Goal: Task Accomplishment & Management: Manage account settings

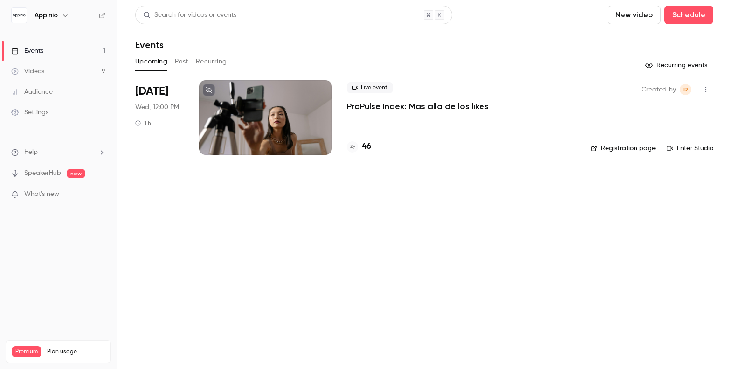
click at [406, 98] on div "Live event ProPulse Index: Más allá de los likes" at bounding box center [461, 97] width 229 height 30
click at [403, 109] on p "ProPulse Index: Más allá de los likes" at bounding box center [418, 106] width 142 height 11
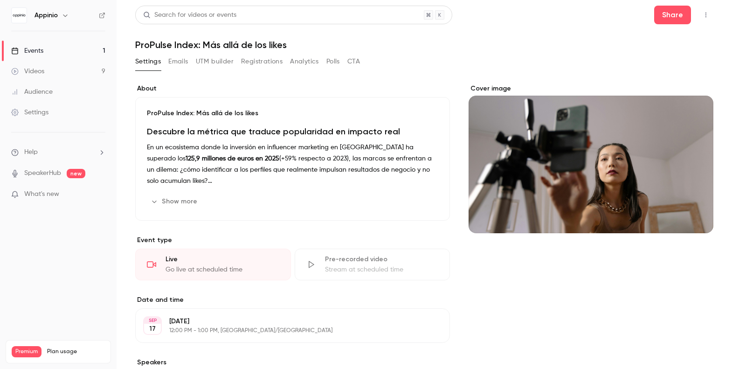
click at [266, 62] on button "Registrations" at bounding box center [262, 61] width 42 height 15
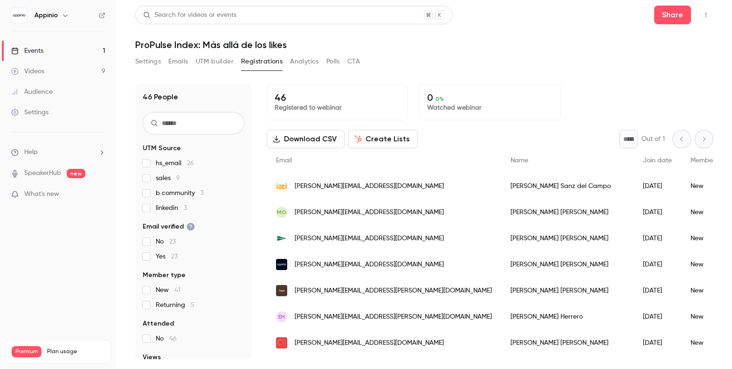
click at [180, 159] on span "hs_email 26" at bounding box center [175, 163] width 38 height 9
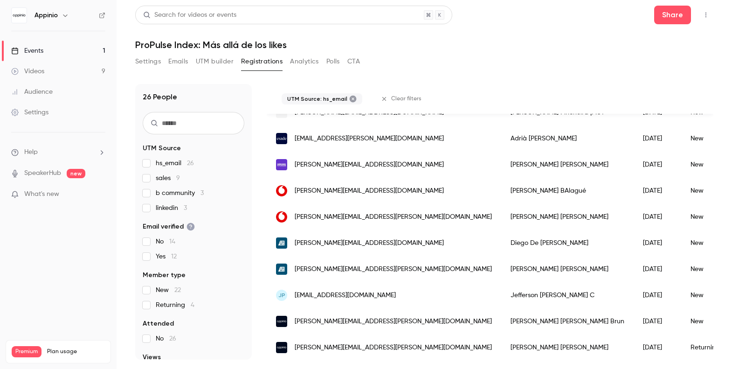
click at [177, 161] on span "hs_email 26" at bounding box center [175, 163] width 38 height 9
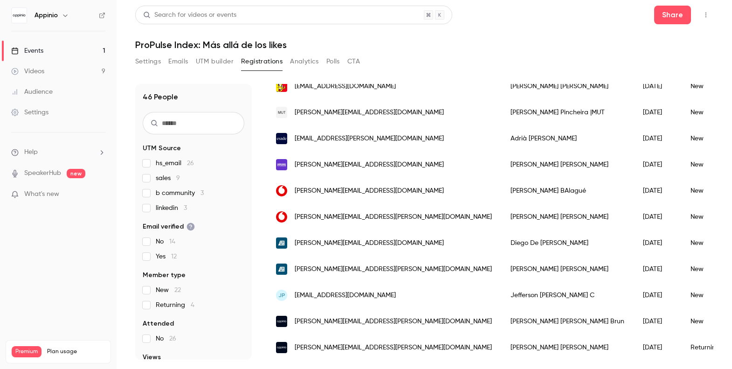
click at [170, 174] on span "sales 9" at bounding box center [168, 178] width 24 height 9
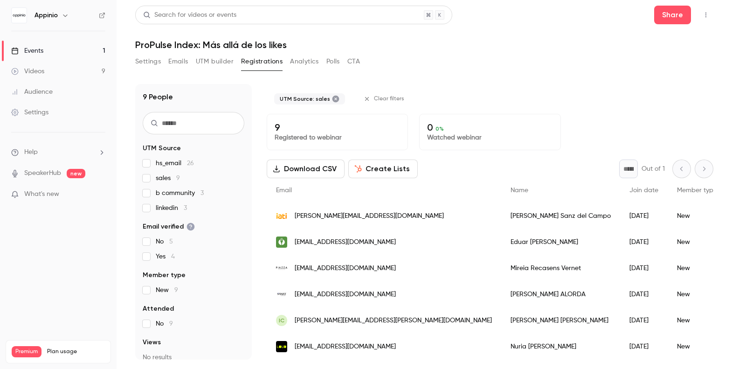
click at [163, 177] on span "sales 9" at bounding box center [168, 178] width 24 height 9
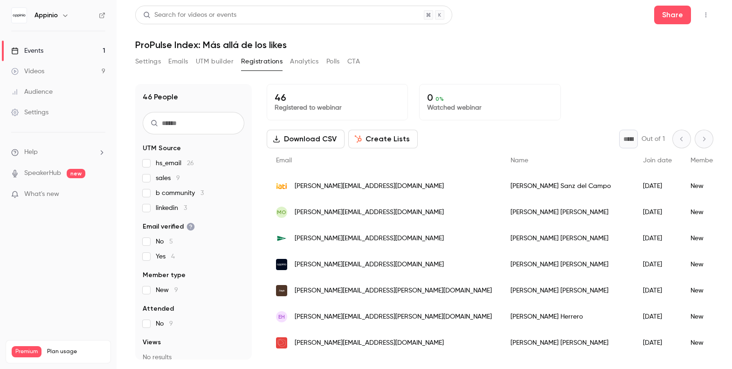
click at [177, 195] on span "b community 3" at bounding box center [180, 192] width 48 height 9
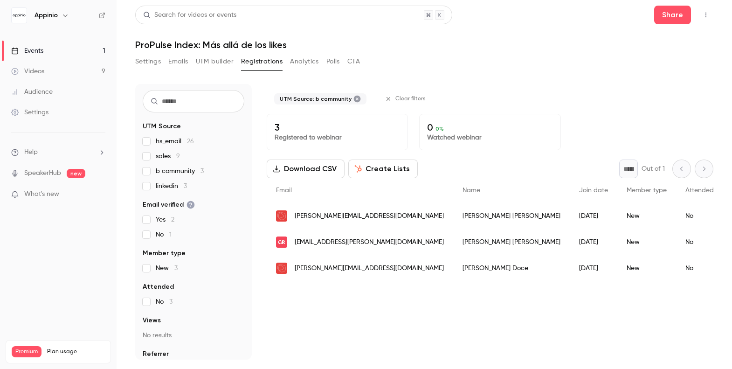
scroll to position [26, 0]
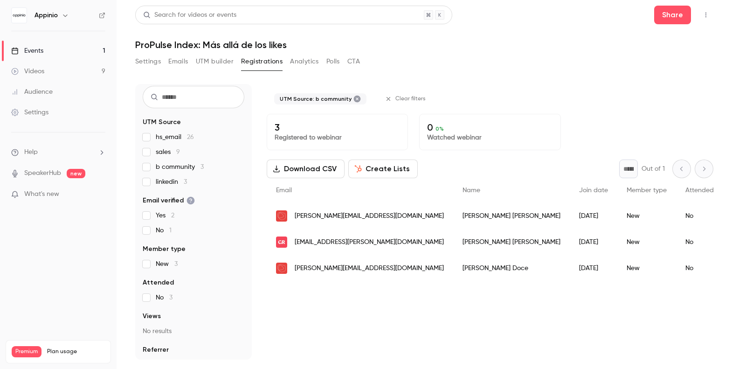
click at [174, 167] on span "b community 3" at bounding box center [180, 166] width 48 height 9
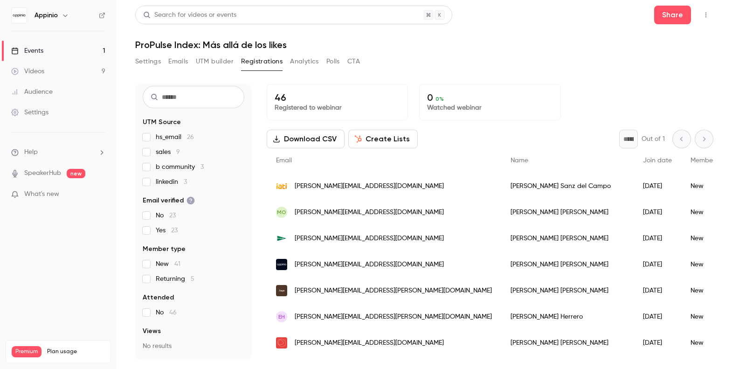
scroll to position [0, 0]
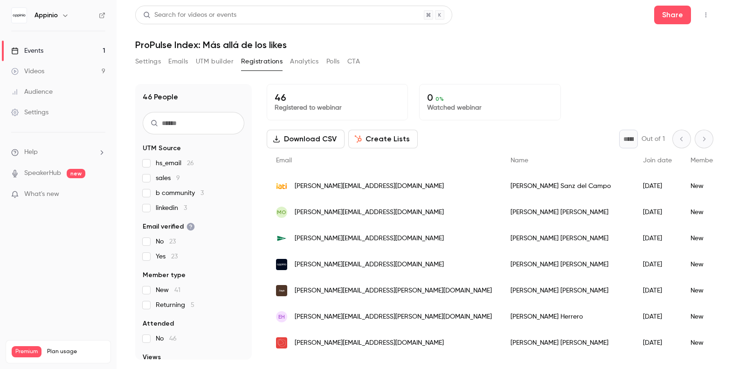
click at [167, 166] on span "hs_email 26" at bounding box center [175, 163] width 38 height 9
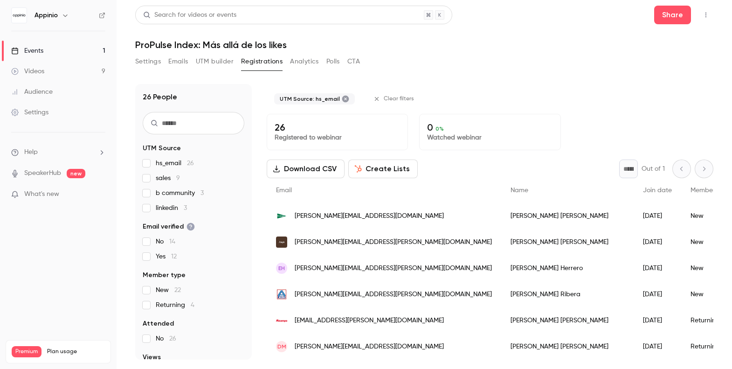
click at [167, 166] on span "hs_email 26" at bounding box center [175, 163] width 38 height 9
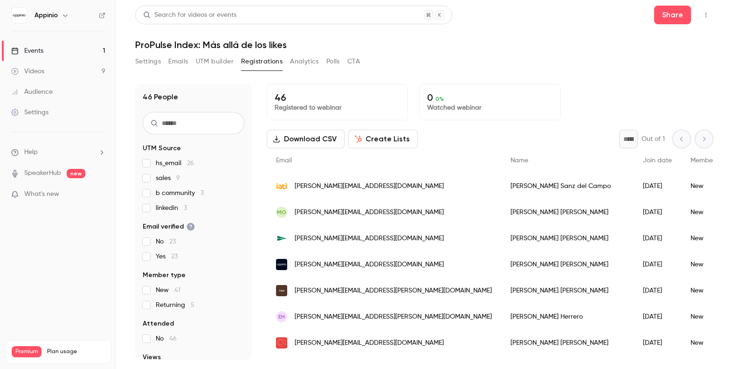
click at [165, 180] on span "sales 9" at bounding box center [168, 178] width 24 height 9
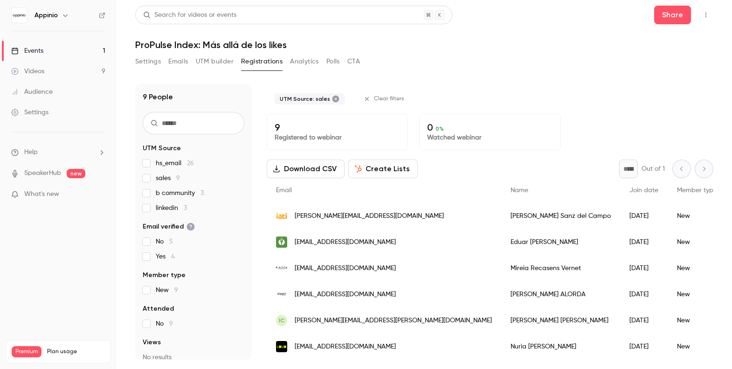
click at [165, 180] on span "sales 9" at bounding box center [168, 178] width 24 height 9
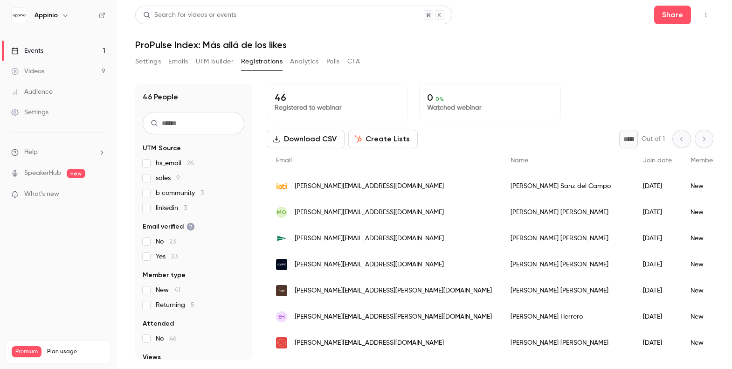
click at [161, 256] on span "Yes 23" at bounding box center [167, 256] width 22 height 9
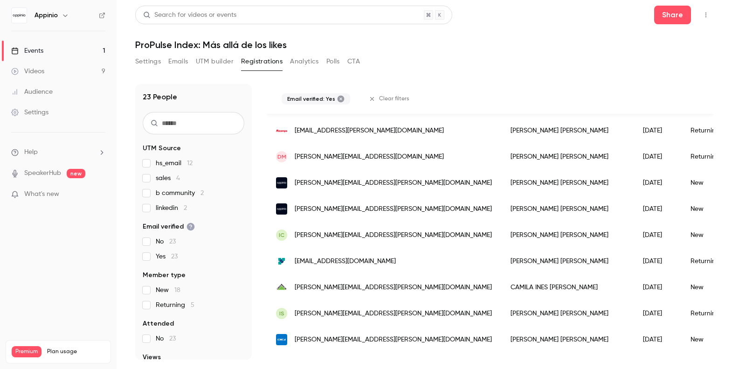
scroll to position [444, 0]
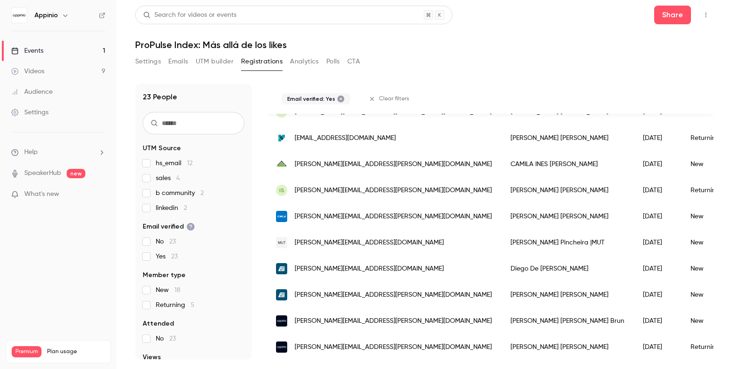
click at [166, 262] on section "UTM Source hs_email 12 sales 4 b community 2 linkedin 2 Email verified No 23 Ye…" at bounding box center [194, 277] width 102 height 267
click at [154, 241] on label "No 23" at bounding box center [194, 241] width 102 height 9
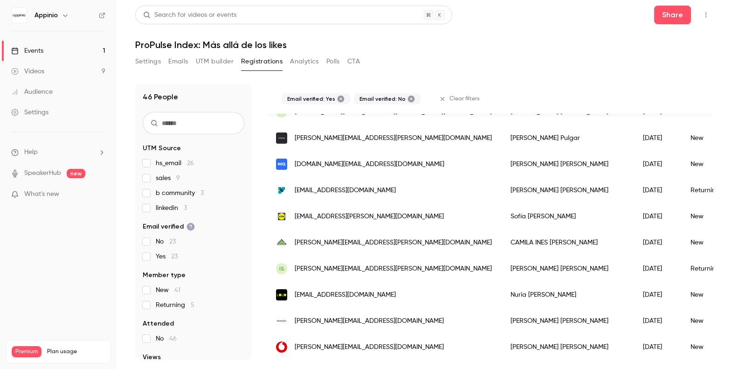
click at [156, 254] on span "Yes 23" at bounding box center [167, 256] width 22 height 9
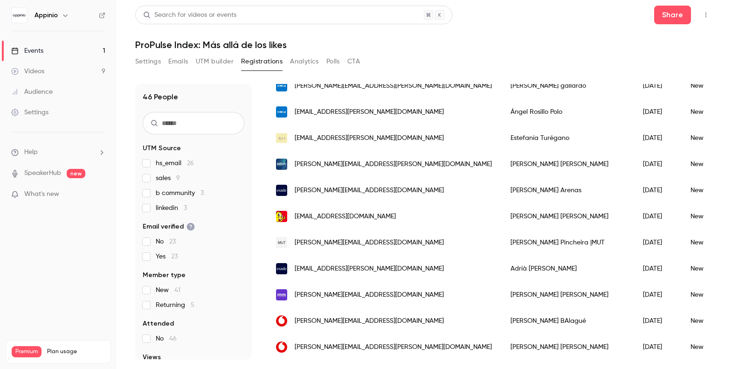
scroll to position [58, 0]
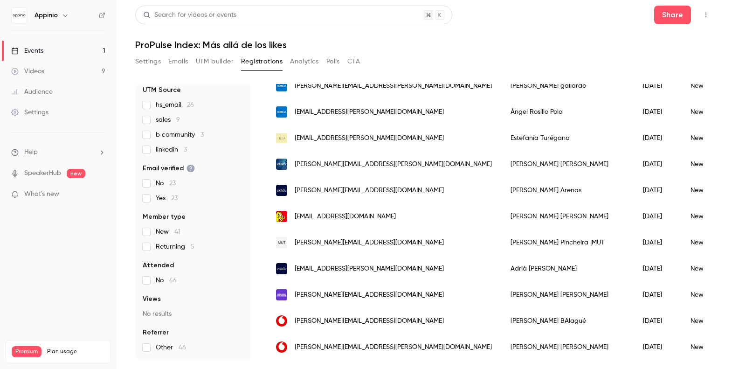
click at [168, 248] on span "Returning 5" at bounding box center [175, 246] width 39 height 9
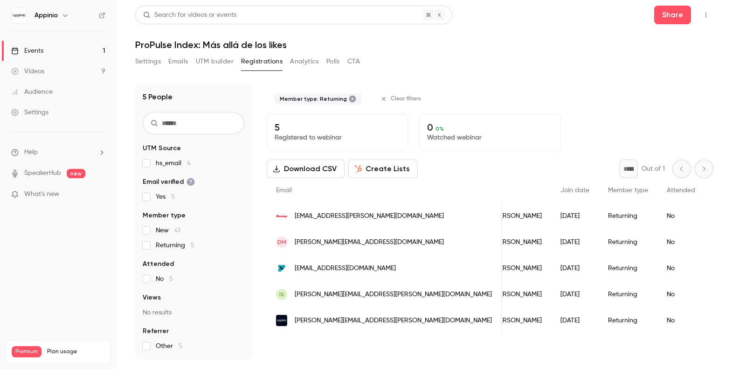
scroll to position [0, 0]
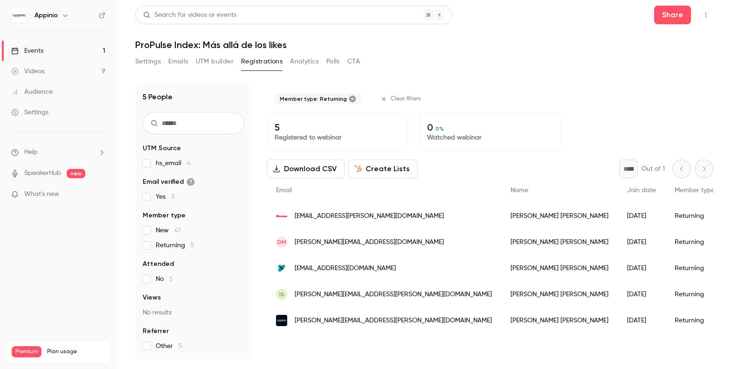
click at [183, 249] on span "Returning 5" at bounding box center [175, 245] width 39 height 9
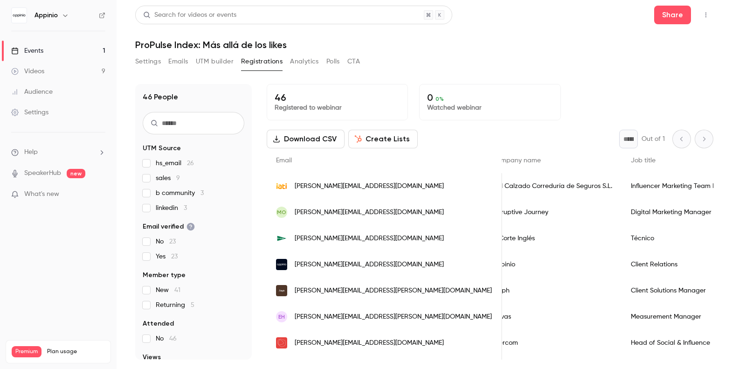
scroll to position [0, 201]
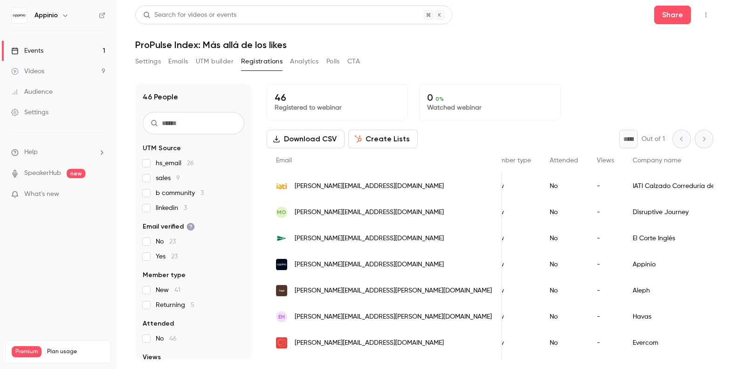
click at [76, 58] on link "Events 1" at bounding box center [58, 51] width 117 height 21
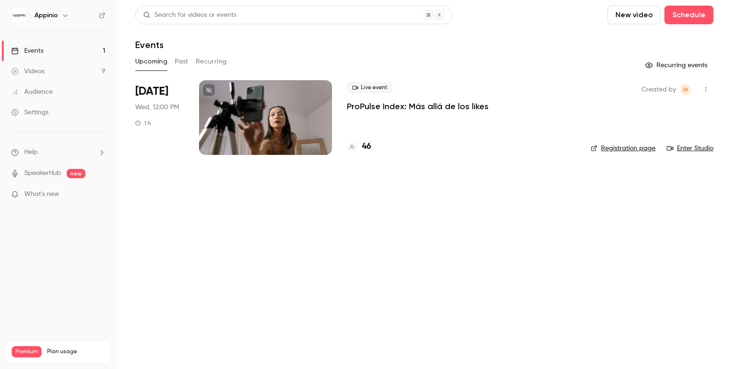
click at [178, 101] on div "Sep 17 Wed, 12:00 PM 1 h" at bounding box center [159, 117] width 49 height 75
click at [222, 124] on div at bounding box center [265, 117] width 133 height 75
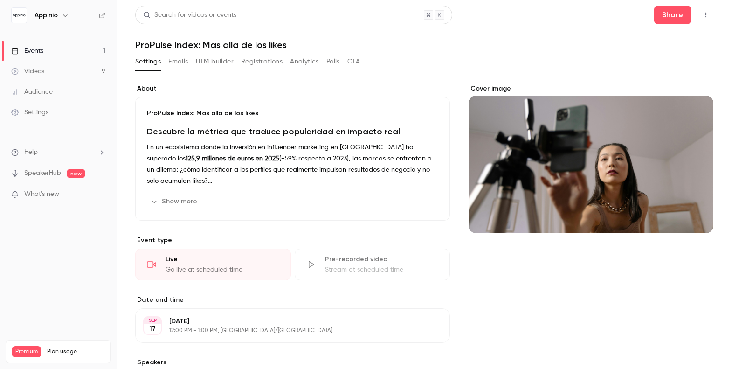
click at [175, 57] on button "Emails" at bounding box center [178, 61] width 20 height 15
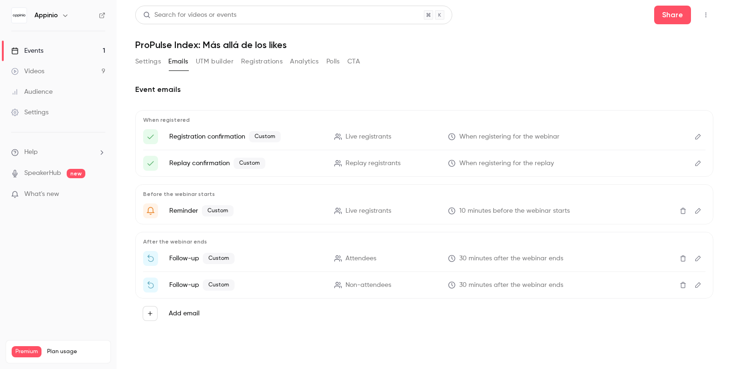
click at [222, 65] on button "UTM builder" at bounding box center [215, 61] width 38 height 15
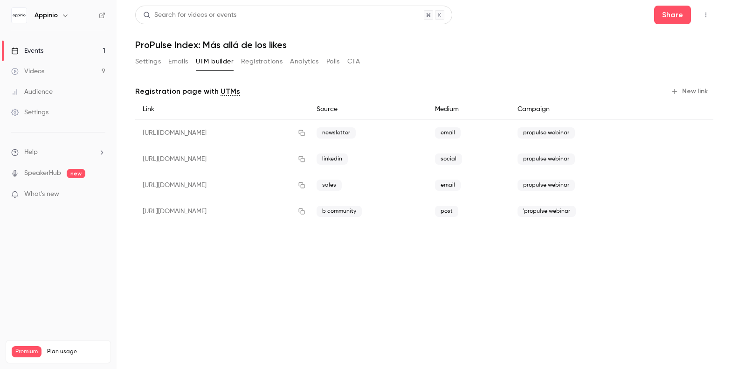
click at [272, 63] on button "Registrations" at bounding box center [262, 61] width 42 height 15
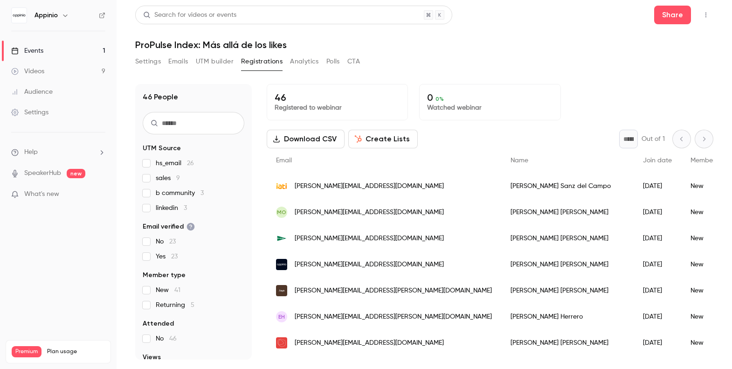
click at [145, 62] on button "Settings" at bounding box center [148, 61] width 26 height 15
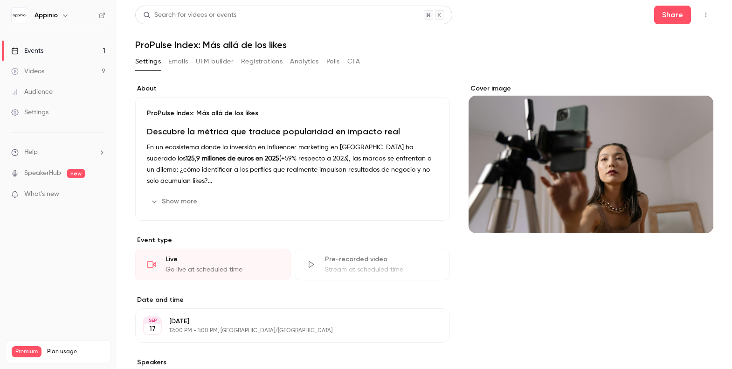
click at [198, 161] on strong "125,9 millones de euros en 2025" at bounding box center [233, 158] width 94 height 7
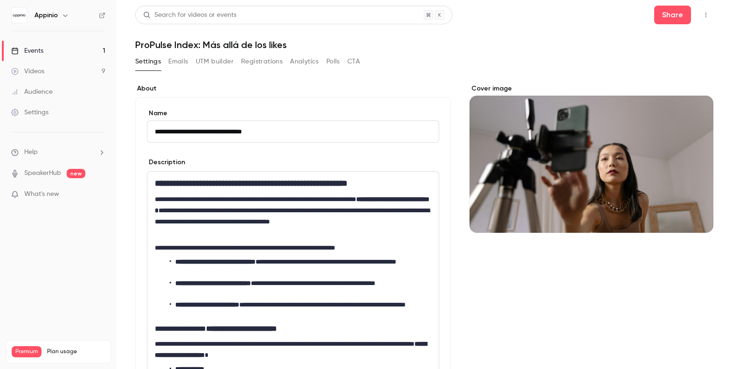
click at [219, 180] on strong "**********" at bounding box center [251, 183] width 193 height 8
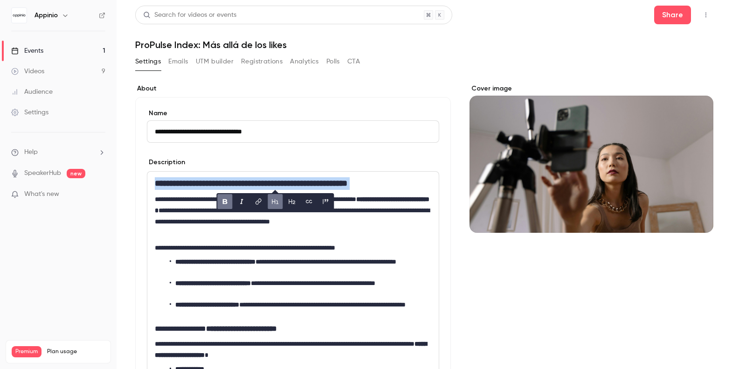
copy strong "**********"
